Goal: Communication & Community: Answer question/provide support

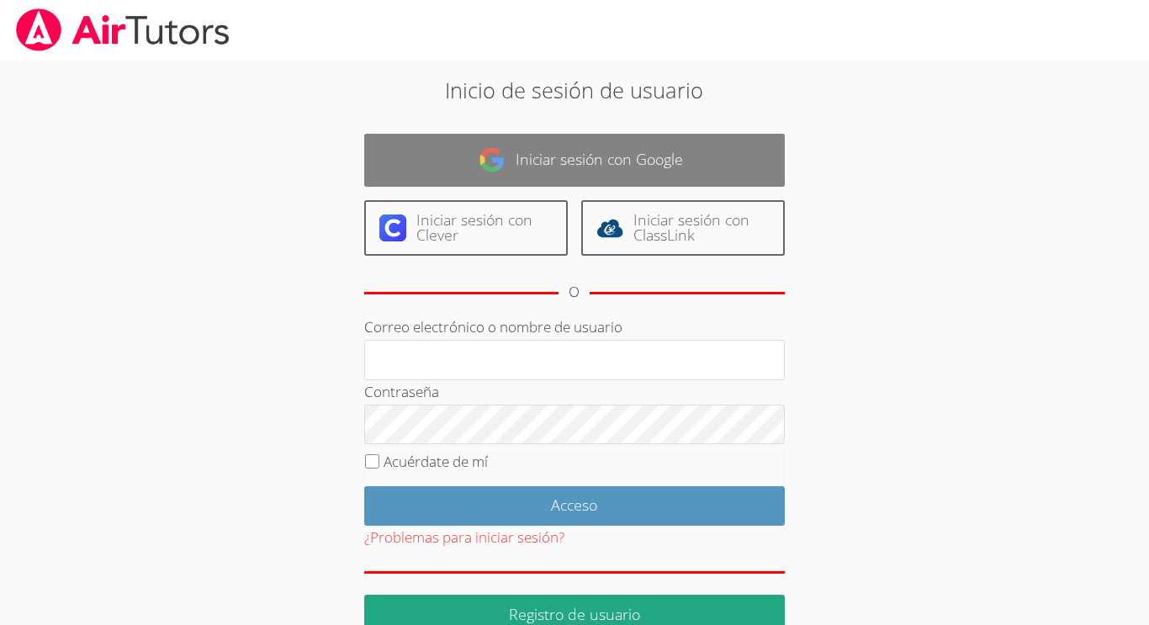
click at [582, 172] on link "Iniciar sesión con Google" at bounding box center [574, 160] width 421 height 53
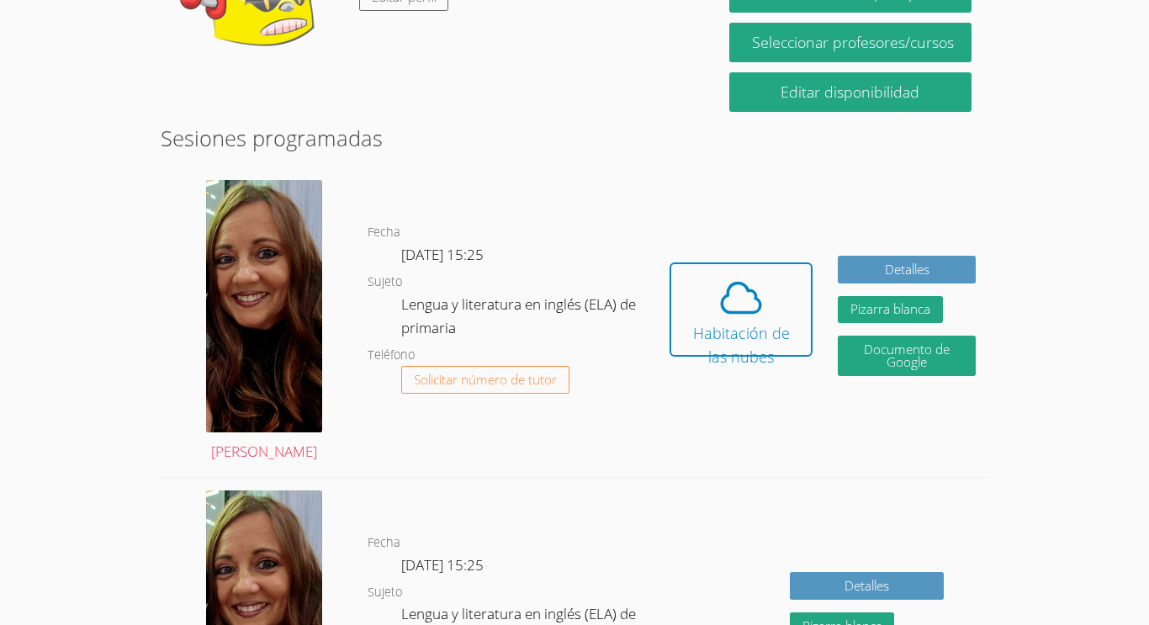
scroll to position [357, 0]
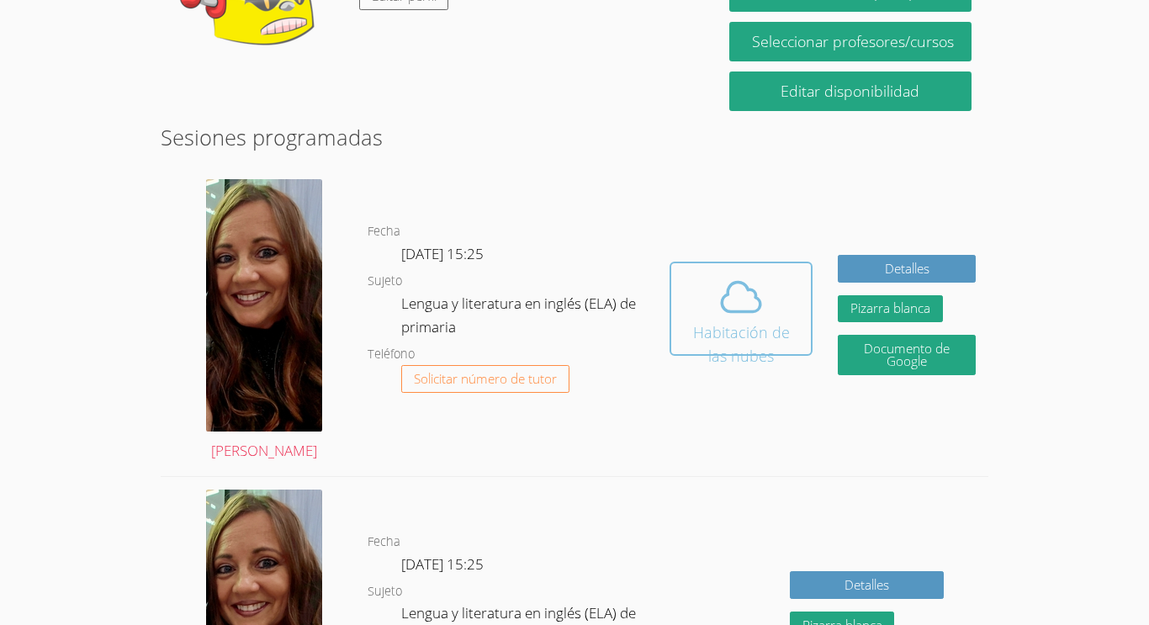
click at [759, 312] on icon at bounding box center [740, 296] width 47 height 47
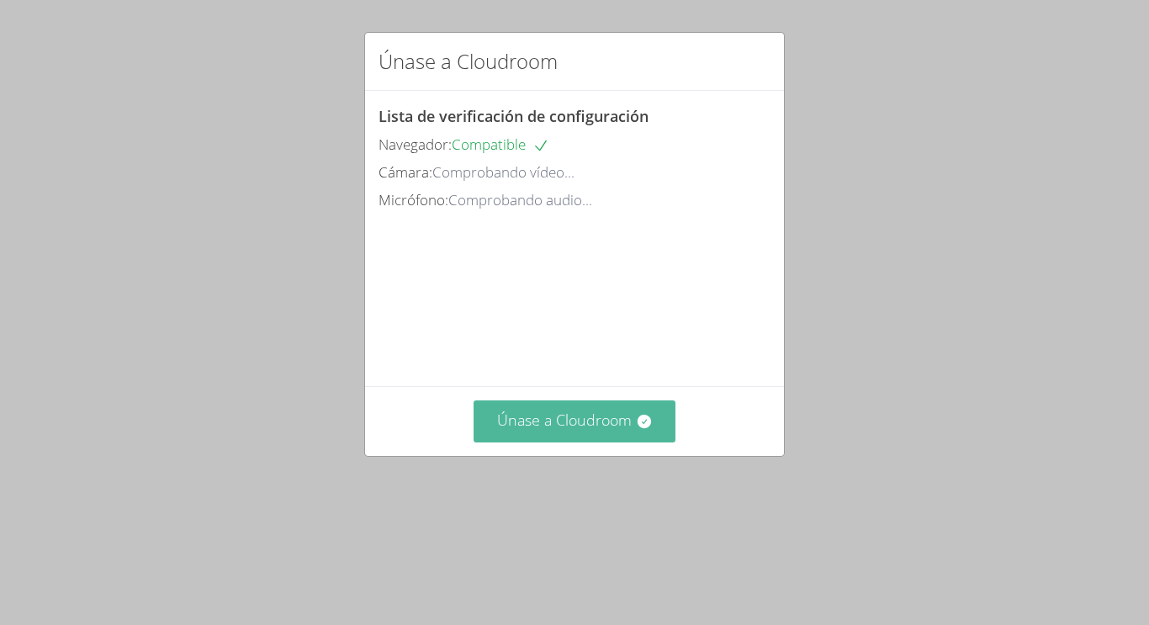
click at [621, 430] on font "Únase a Cloudroom" at bounding box center [564, 420] width 135 height 20
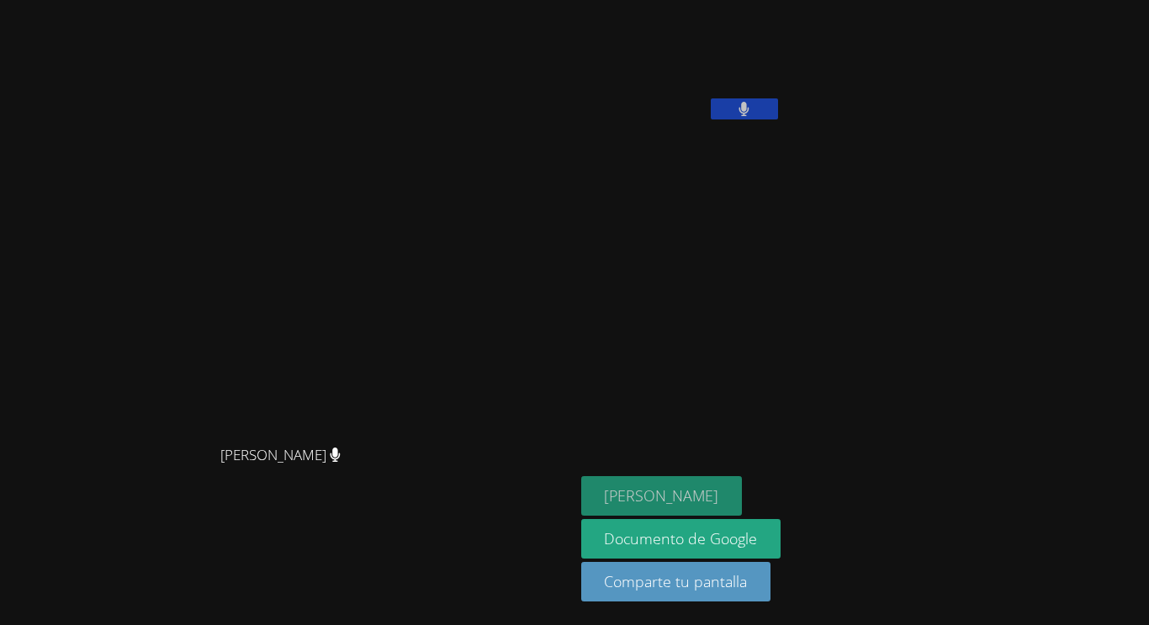
click at [718, 493] on font "[PERSON_NAME]" at bounding box center [661, 495] width 114 height 20
click at [718, 486] on font "[PERSON_NAME]" at bounding box center [661, 495] width 114 height 20
